Goal: Information Seeking & Learning: Learn about a topic

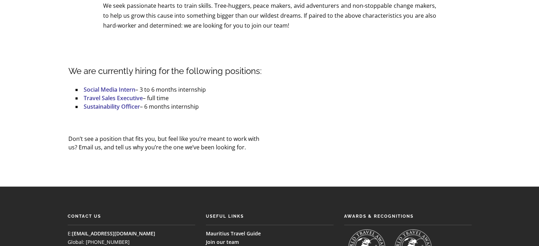
scroll to position [309, 0]
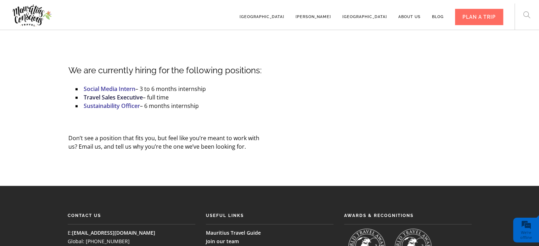
click at [133, 94] on link "Travel Sales Executive" at bounding box center [113, 98] width 59 height 8
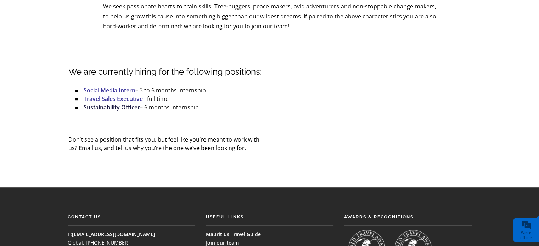
click at [113, 104] on link "Sustainability Officer" at bounding box center [112, 108] width 56 height 8
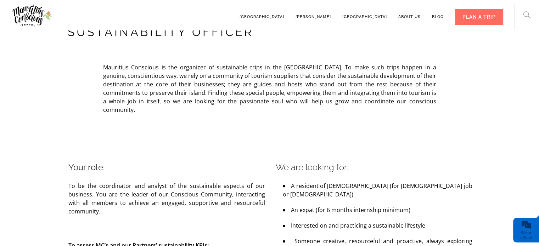
scroll to position [196, 0]
